Goal: Transaction & Acquisition: Purchase product/service

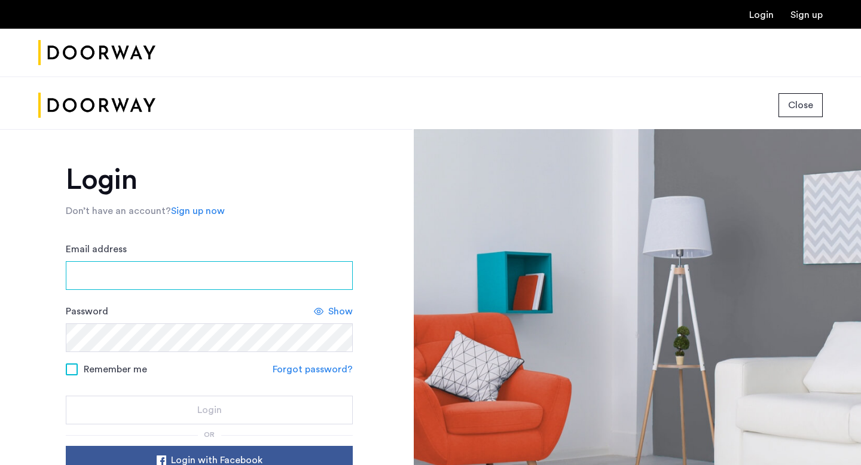
click at [186, 242] on div "Email address" at bounding box center [209, 266] width 287 height 48
type input "**********"
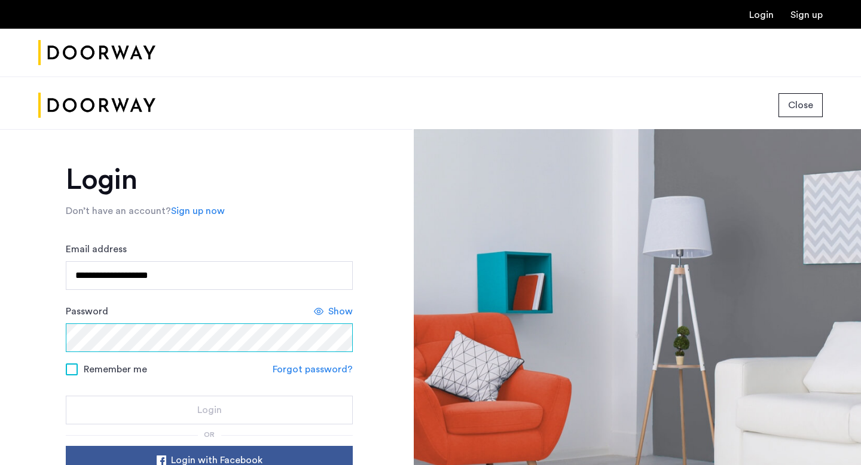
scroll to position [32, 0]
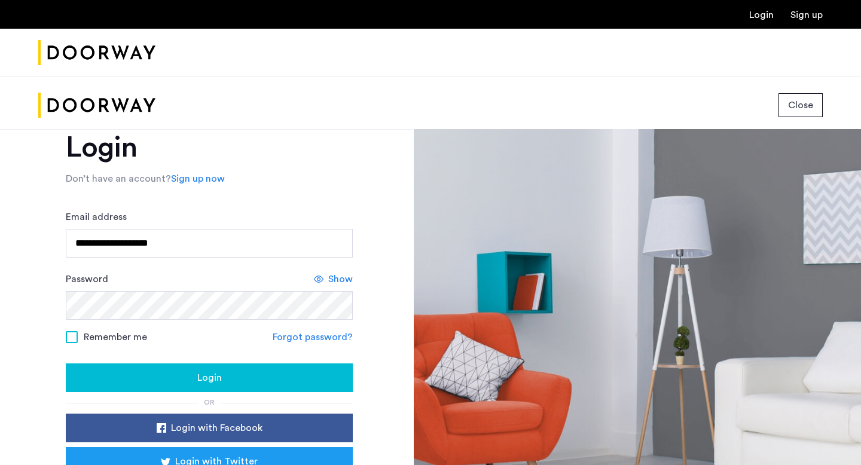
click at [213, 369] on button "Login" at bounding box center [209, 377] width 287 height 29
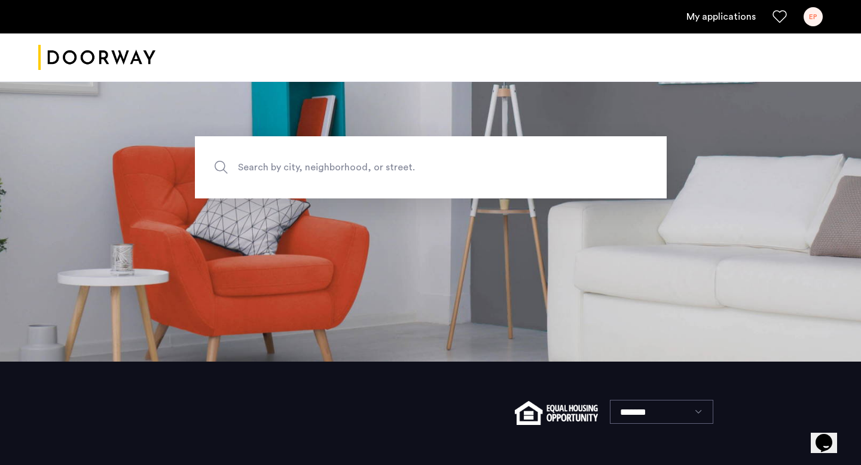
scroll to position [106, 0]
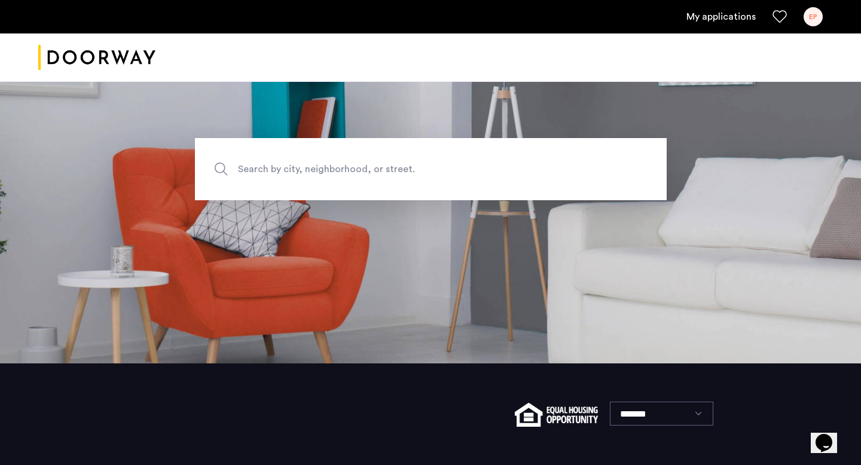
click at [702, 14] on link "My applications" at bounding box center [720, 17] width 69 height 14
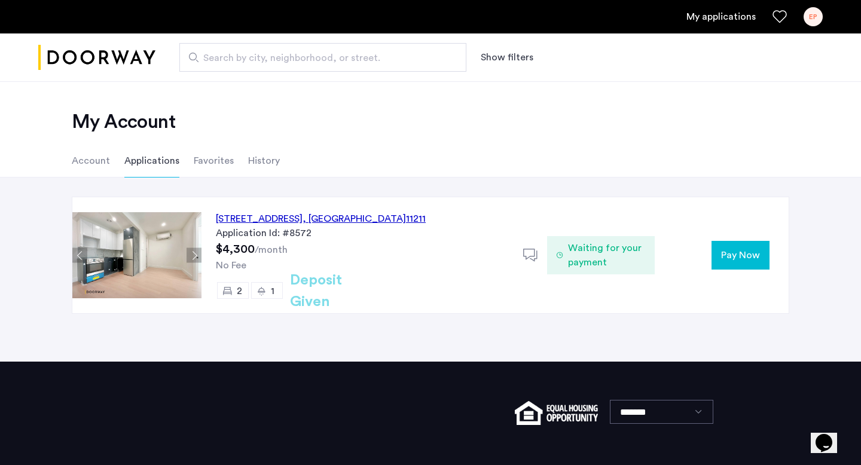
click at [723, 255] on span "Pay Now" at bounding box center [740, 255] width 39 height 14
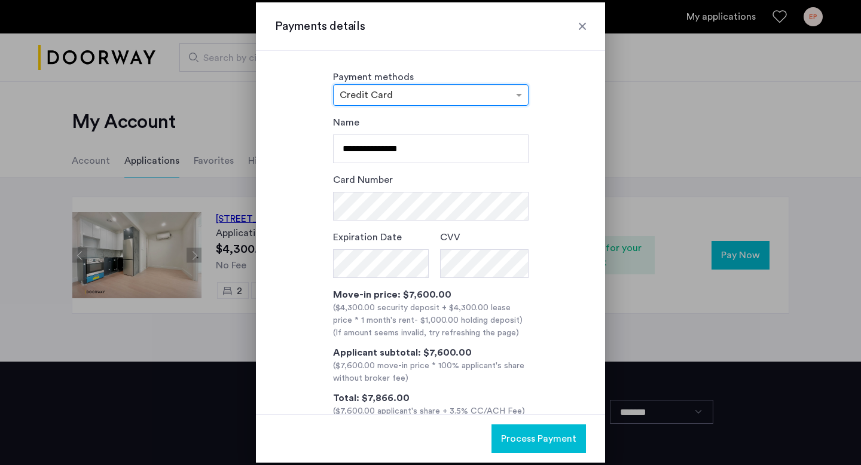
click at [501, 96] on div at bounding box center [430, 95] width 194 height 14
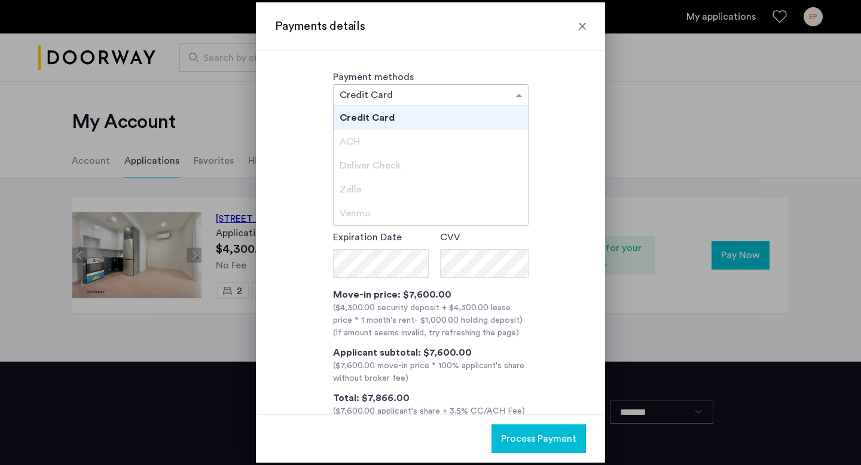
click at [430, 165] on div "Deliver Check" at bounding box center [430, 166] width 194 height 24
click at [429, 191] on div "Zelle" at bounding box center [430, 190] width 194 height 24
click at [417, 143] on div "ACH" at bounding box center [430, 142] width 194 height 24
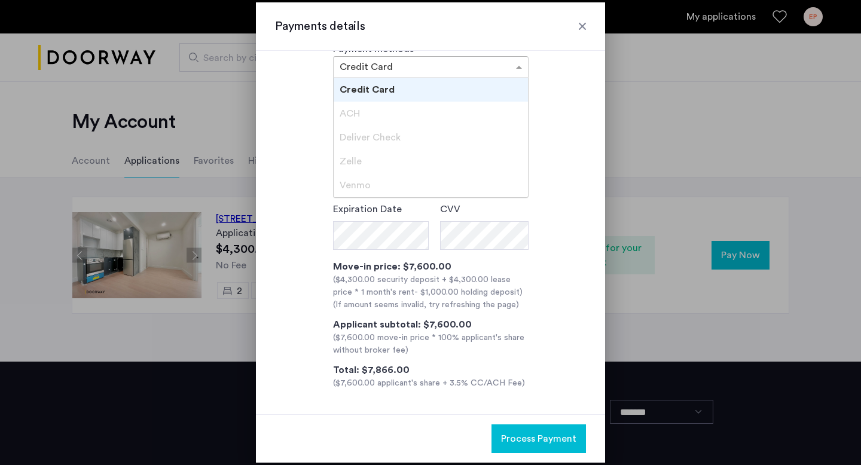
scroll to position [29, 0]
click at [497, 72] on div at bounding box center [430, 66] width 194 height 14
click at [589, 24] on div "Payments details" at bounding box center [430, 26] width 349 height 48
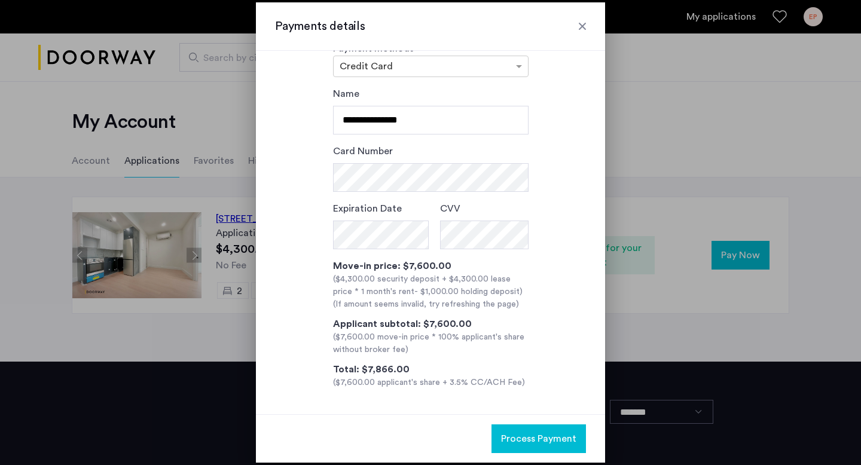
click at [583, 24] on div at bounding box center [582, 26] width 12 height 12
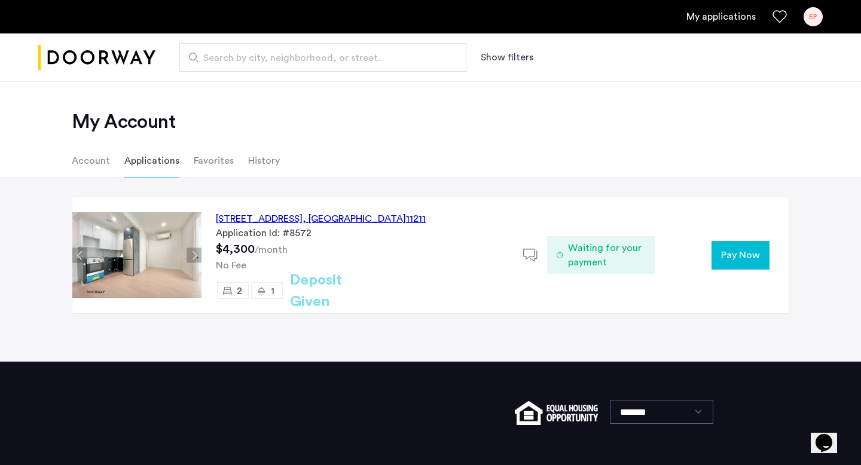
click at [586, 260] on span "Waiting for your payment" at bounding box center [606, 255] width 77 height 29
click at [192, 251] on button "Next apartment" at bounding box center [193, 255] width 15 height 15
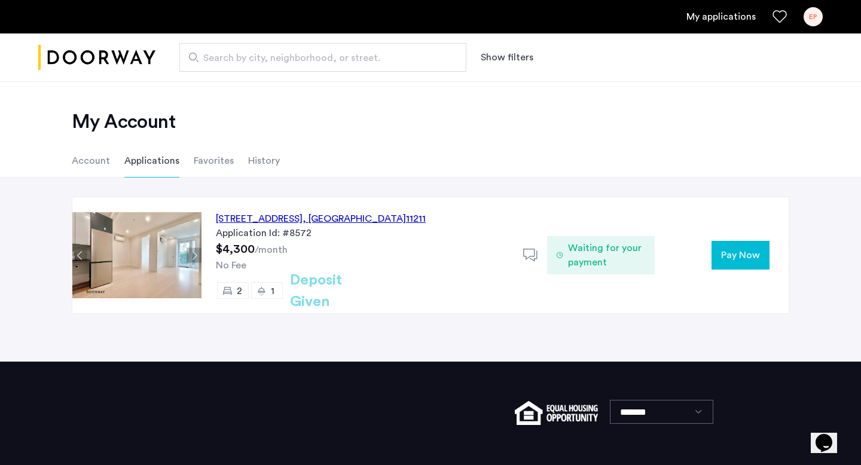
click at [192, 251] on button "Next apartment" at bounding box center [193, 255] width 15 height 15
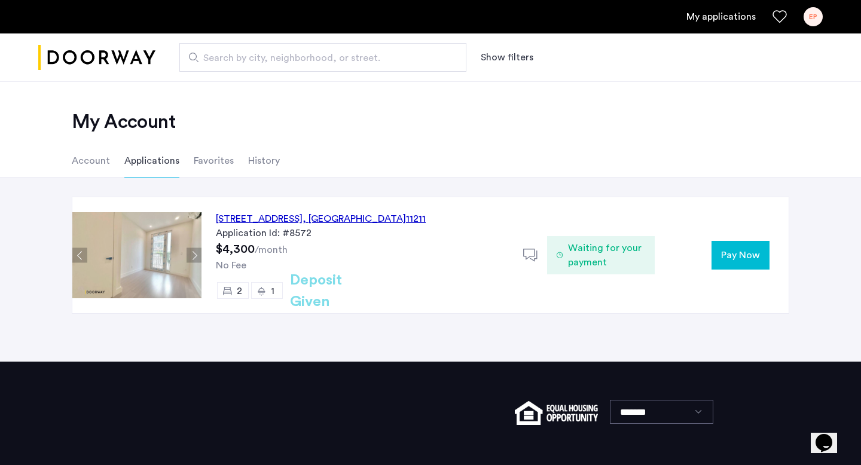
click at [192, 251] on button "Next apartment" at bounding box center [193, 255] width 15 height 15
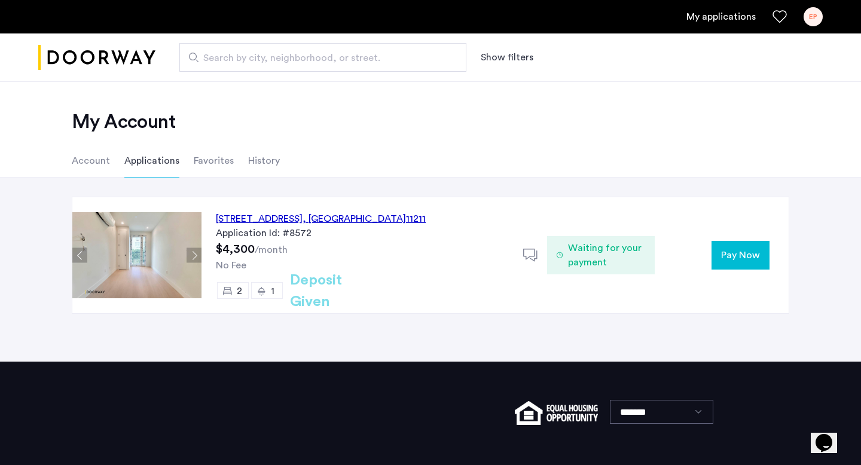
click at [192, 251] on button "Next apartment" at bounding box center [193, 255] width 15 height 15
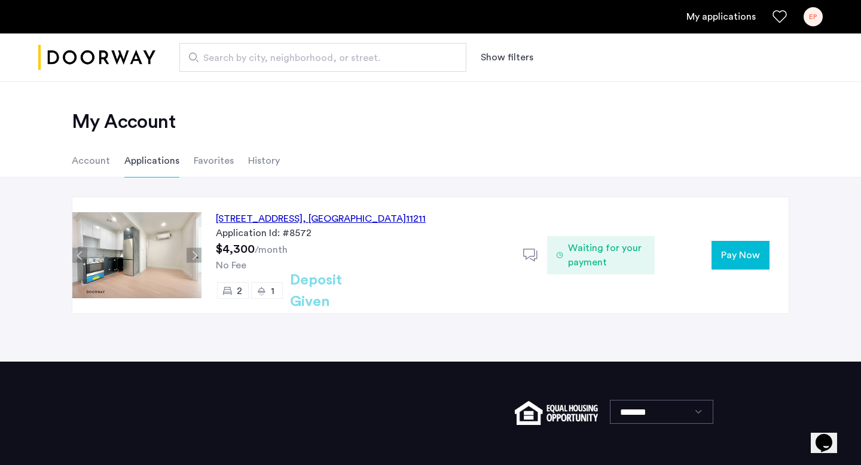
click at [735, 263] on button "Pay Now" at bounding box center [740, 255] width 58 height 29
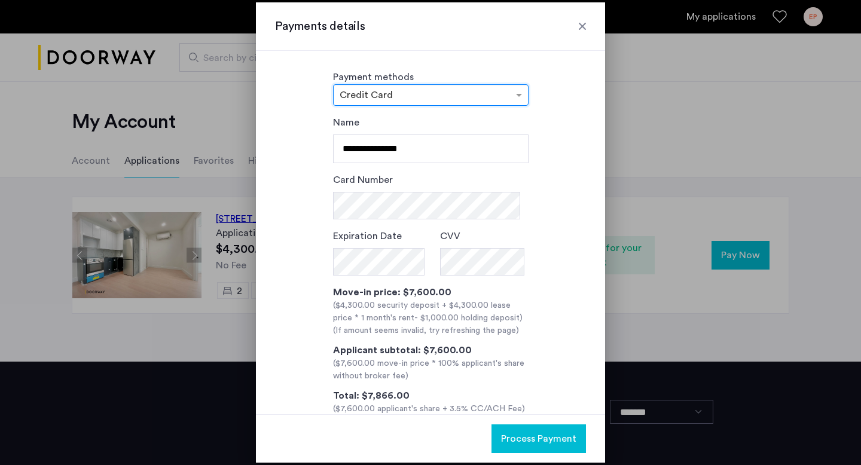
click at [448, 96] on input "text" at bounding box center [418, 96] width 158 height 8
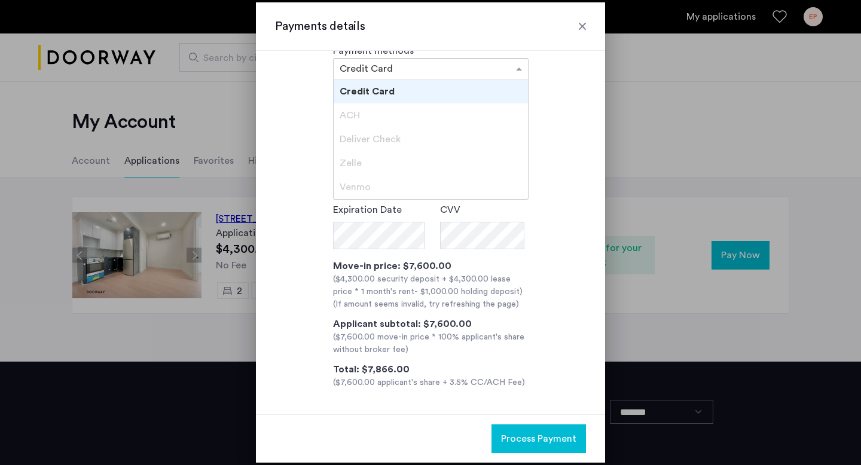
scroll to position [0, 0]
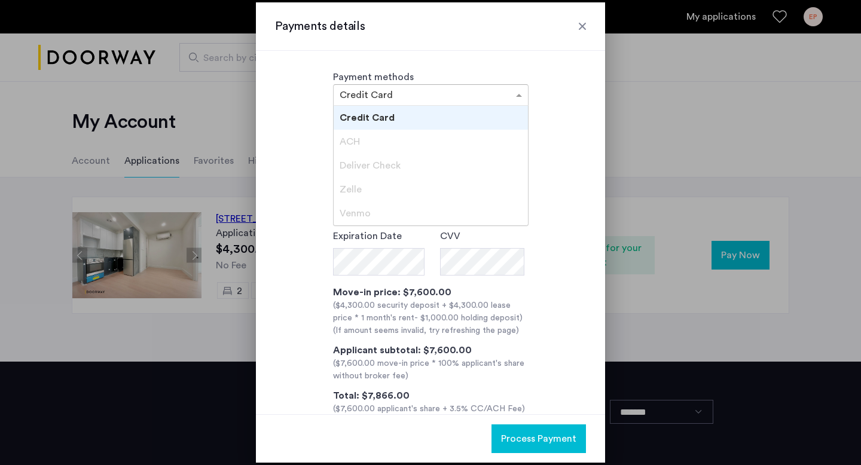
click at [539, 161] on div "**********" at bounding box center [430, 265] width 311 height 300
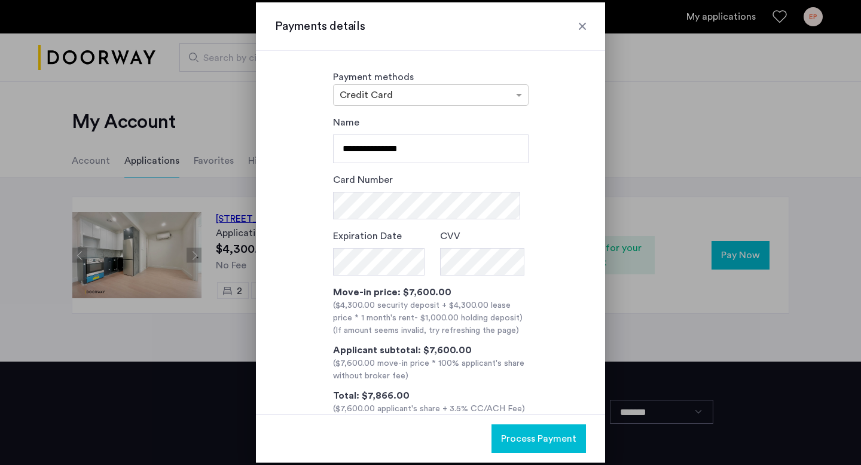
scroll to position [29, 0]
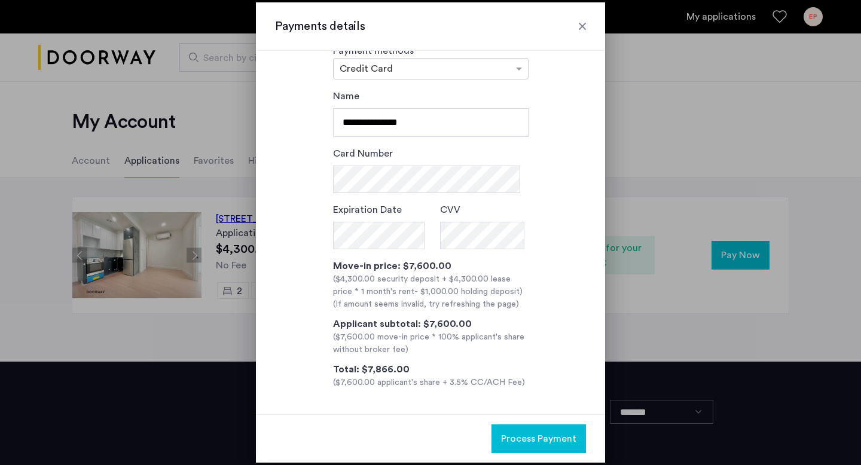
click at [588, 31] on div at bounding box center [582, 26] width 12 height 12
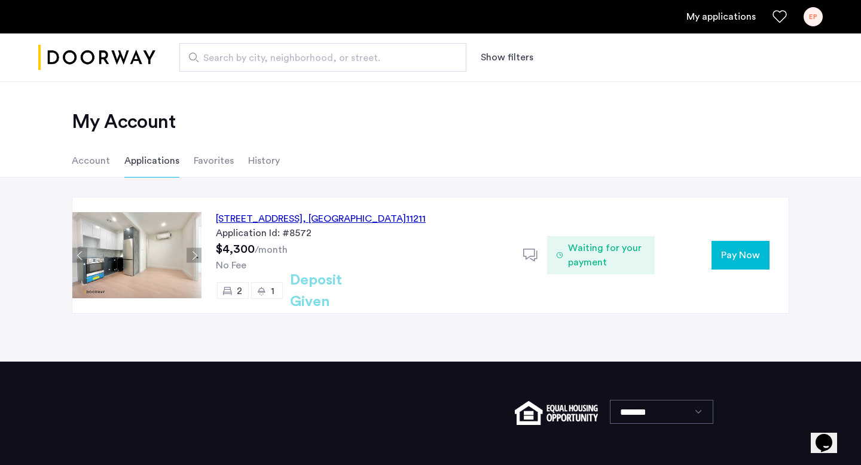
click at [736, 250] on span "Pay Now" at bounding box center [740, 255] width 39 height 14
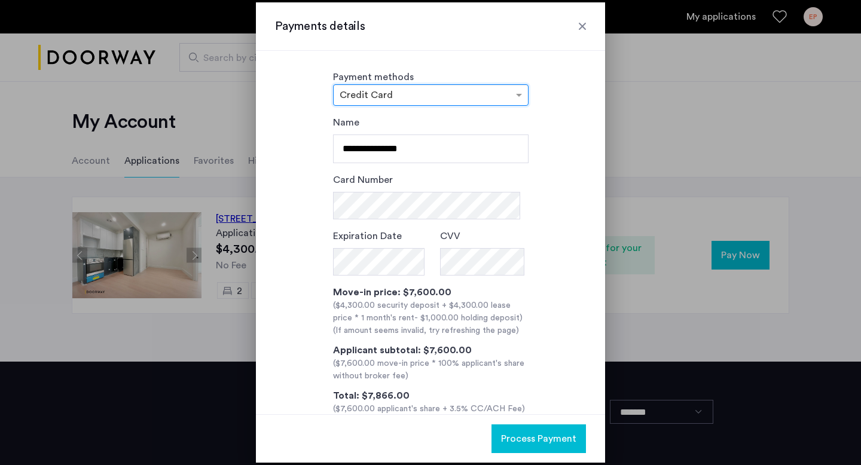
click at [436, 101] on div at bounding box center [430, 95] width 194 height 14
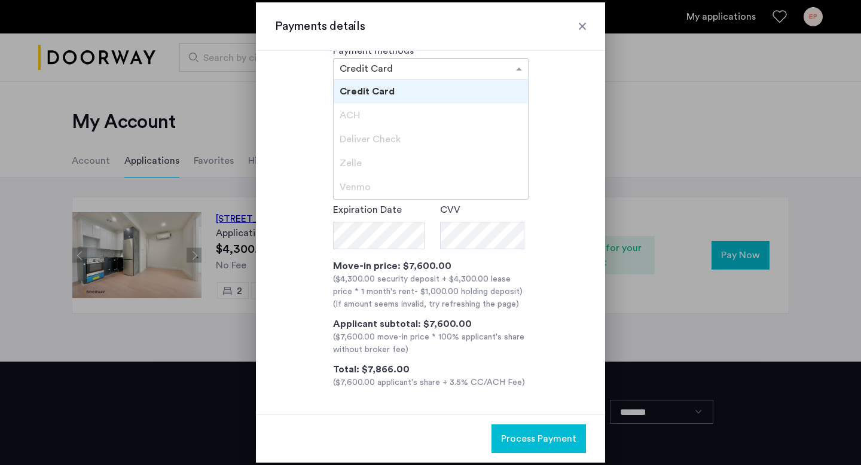
click at [412, 95] on div "Credit Card" at bounding box center [430, 91] width 194 height 24
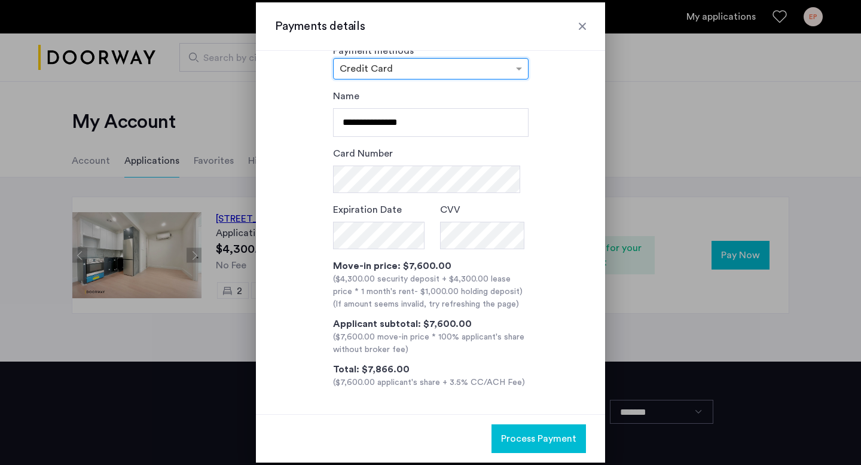
click at [435, 71] on input "text" at bounding box center [418, 70] width 158 height 8
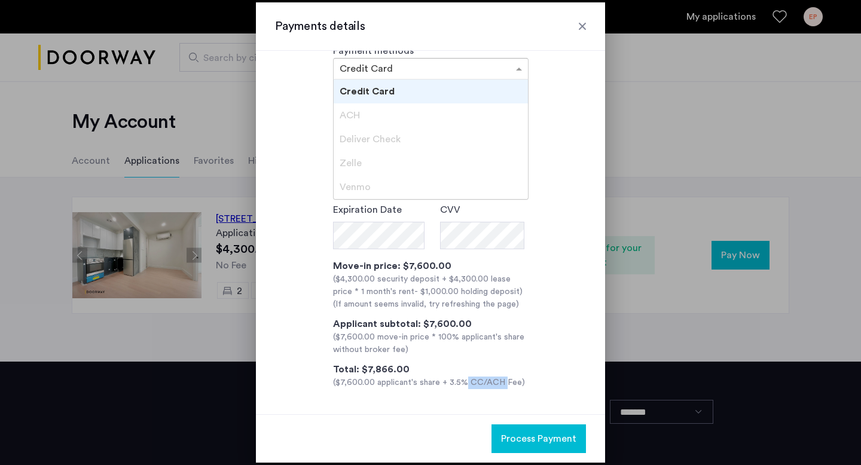
drag, startPoint x: 454, startPoint y: 383, endPoint x: 499, endPoint y: 388, distance: 45.1
click at [499, 388] on div "($7,600.00 applicant's share + 3.5% CC/ACH Fee)" at bounding box center [430, 383] width 195 height 13
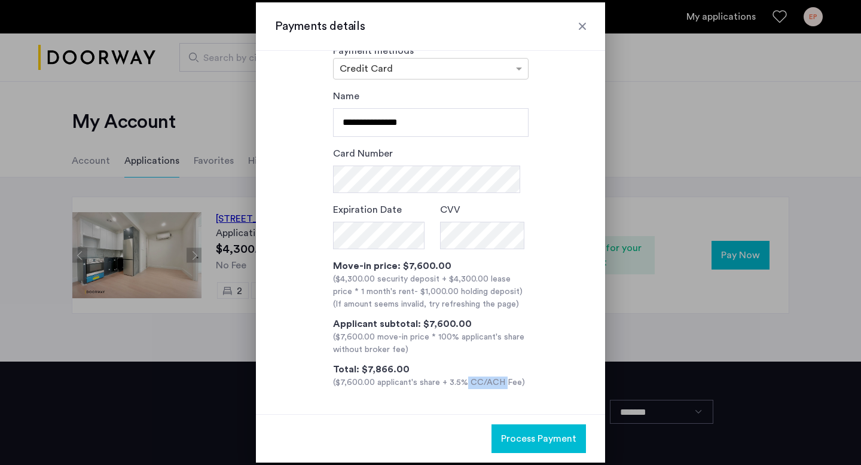
click at [499, 388] on div "($7,600.00 applicant's share + 3.5% CC/ACH Fee)" at bounding box center [430, 383] width 195 height 13
